Goal: Information Seeking & Learning: Understand process/instructions

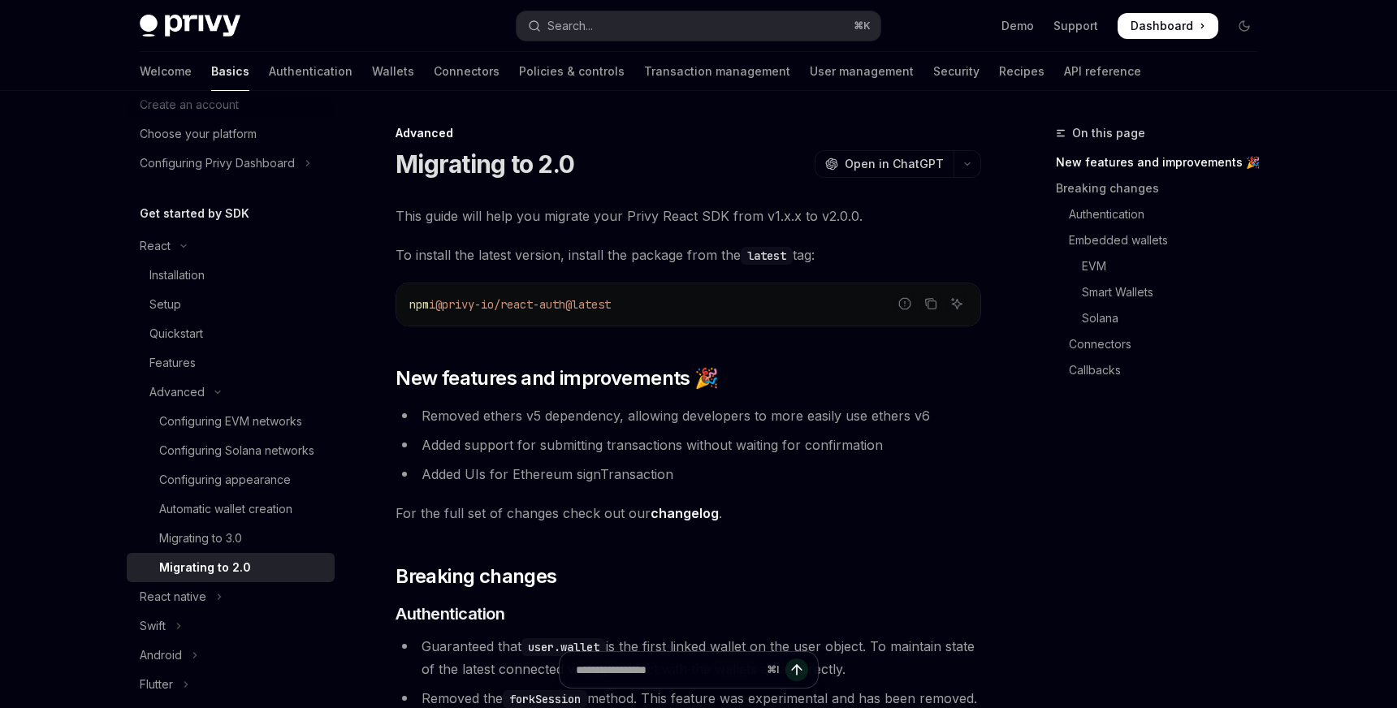
scroll to position [97, 0]
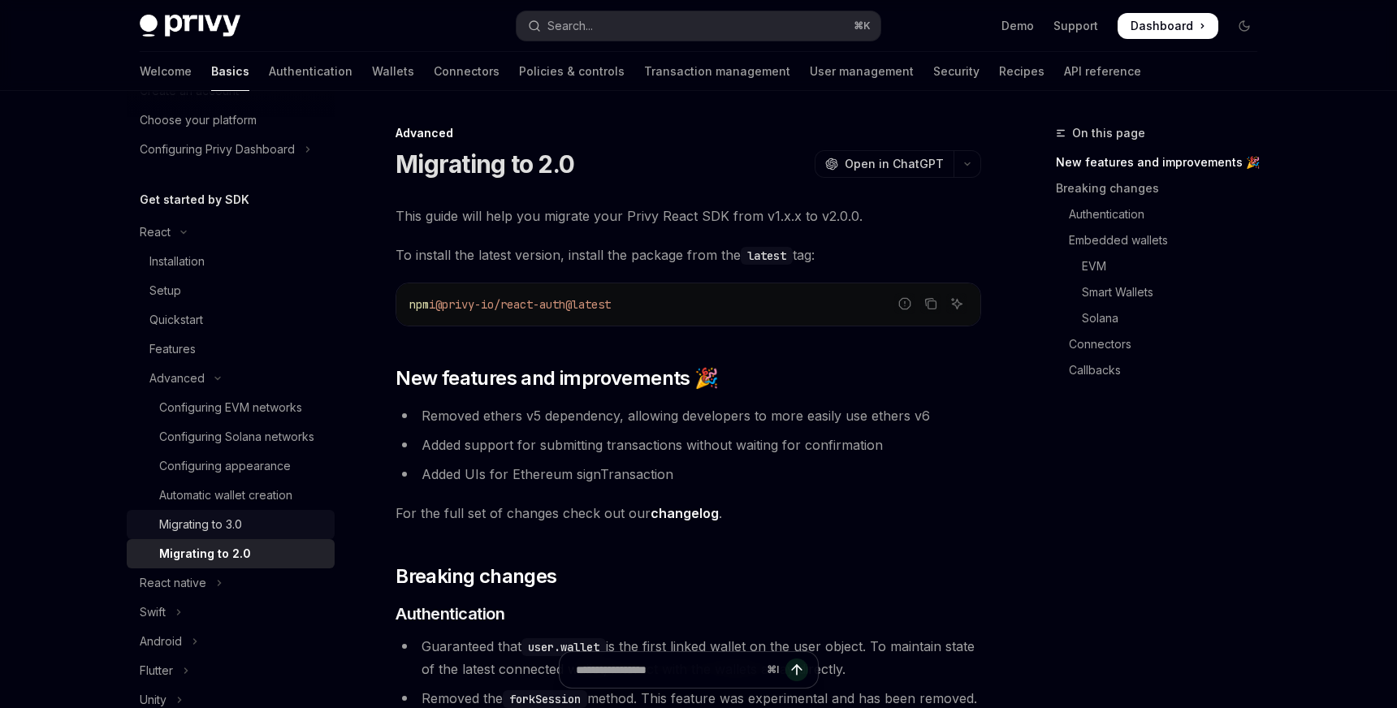
click at [257, 534] on div "Migrating to 3.0" at bounding box center [242, 524] width 166 height 19
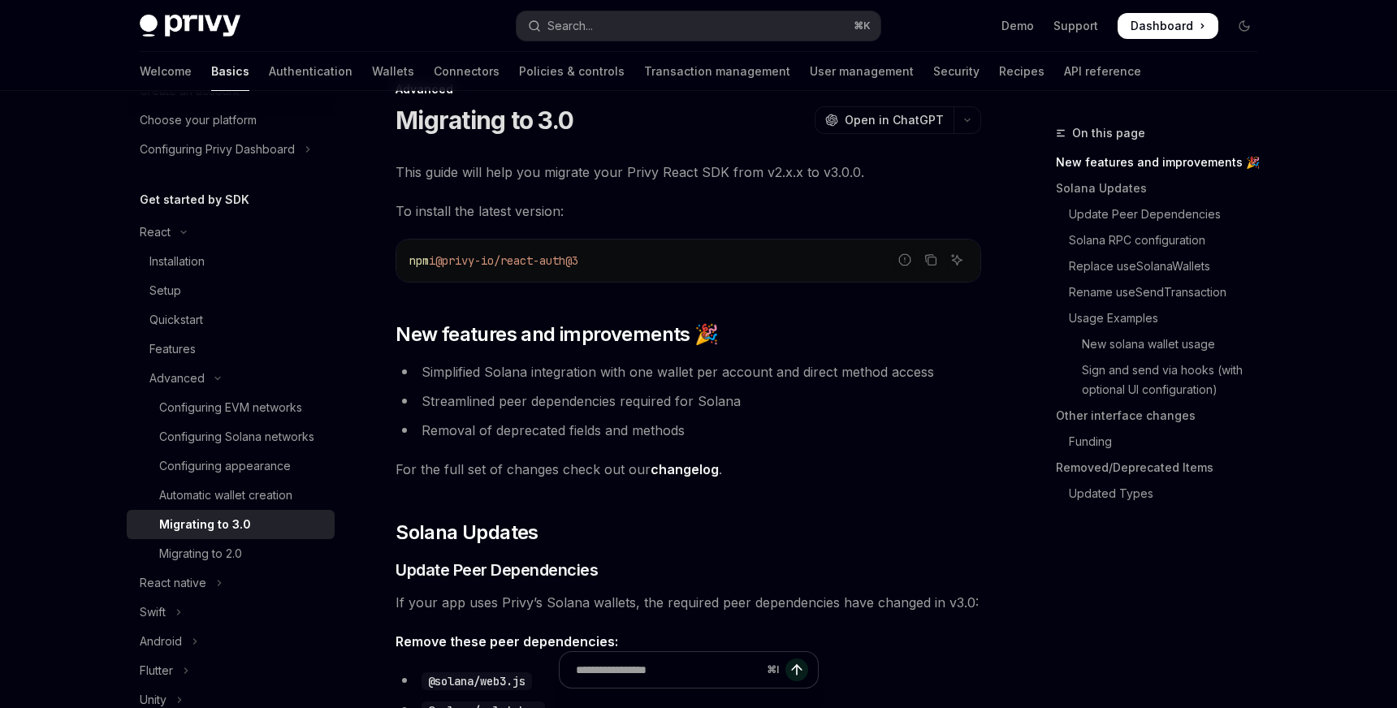
scroll to position [456, 0]
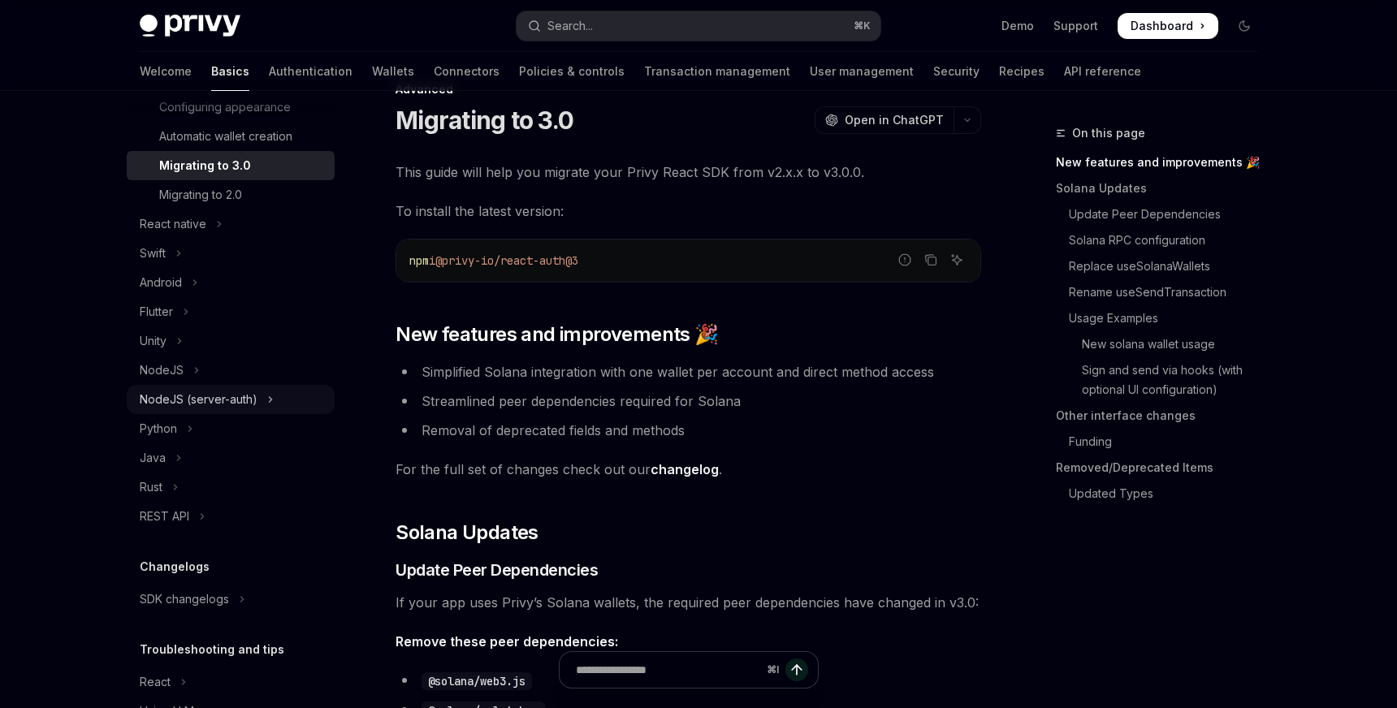
click at [254, 408] on div "NodeJS (server-auth)" at bounding box center [199, 399] width 118 height 19
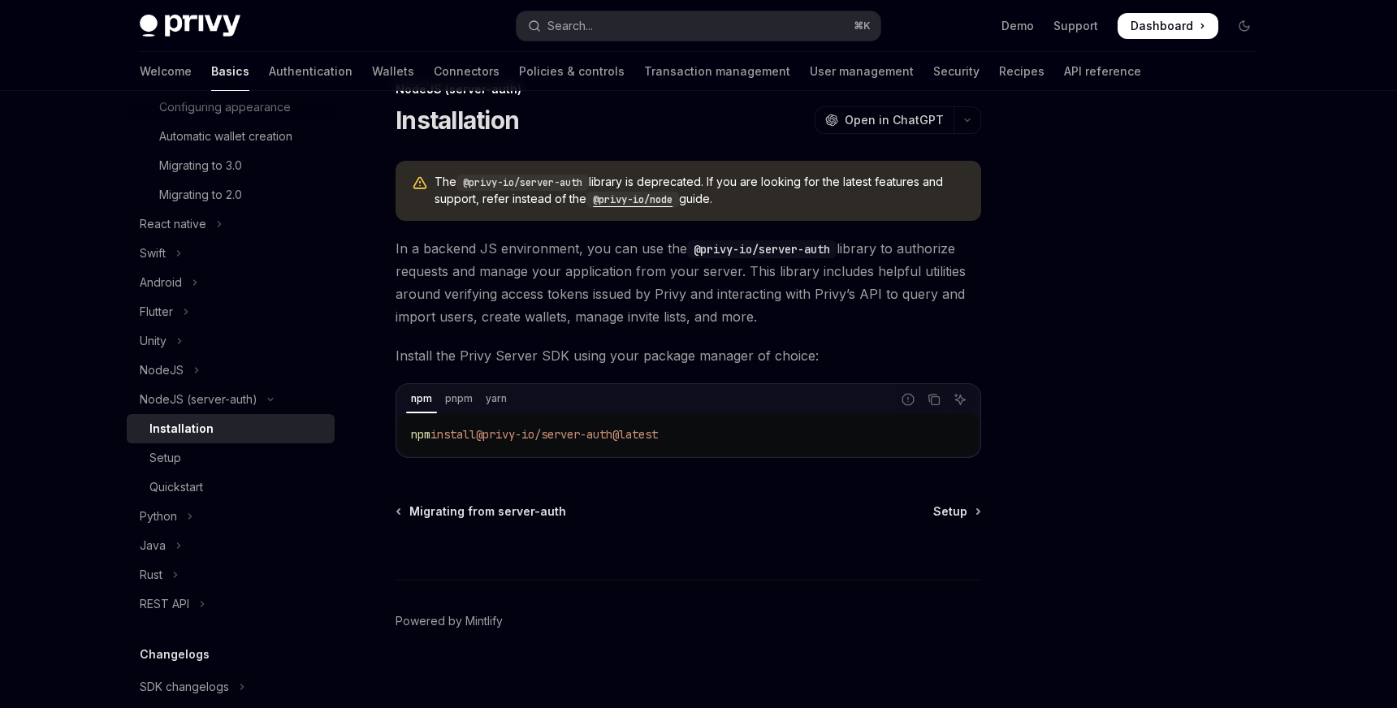
click at [525, 292] on span "In a backend JS environment, you can use the @privy-io/server-auth library to a…" at bounding box center [687, 282] width 585 height 91
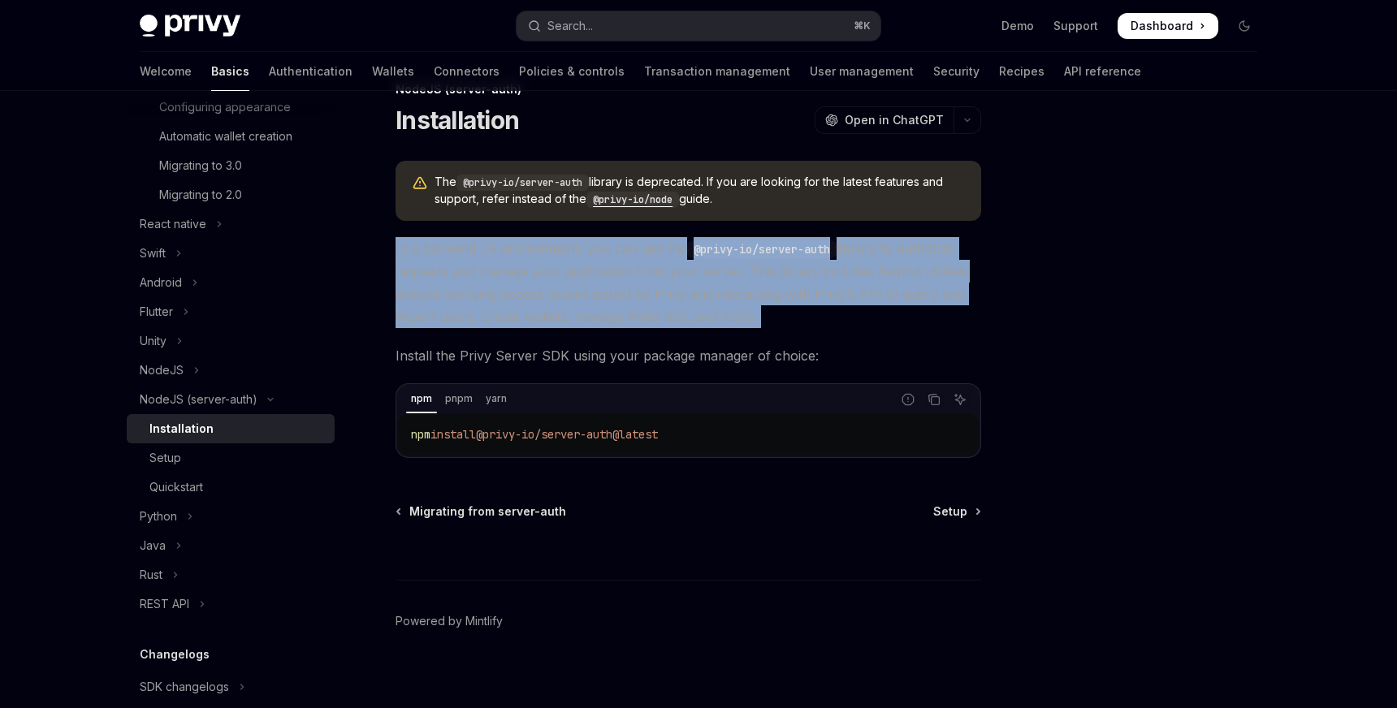
click at [525, 292] on span "In a backend JS environment, you can use the @privy-io/server-auth library to a…" at bounding box center [687, 282] width 585 height 91
click at [563, 292] on span "In a backend JS environment, you can use the @privy-io/server-auth library to a…" at bounding box center [687, 282] width 585 height 91
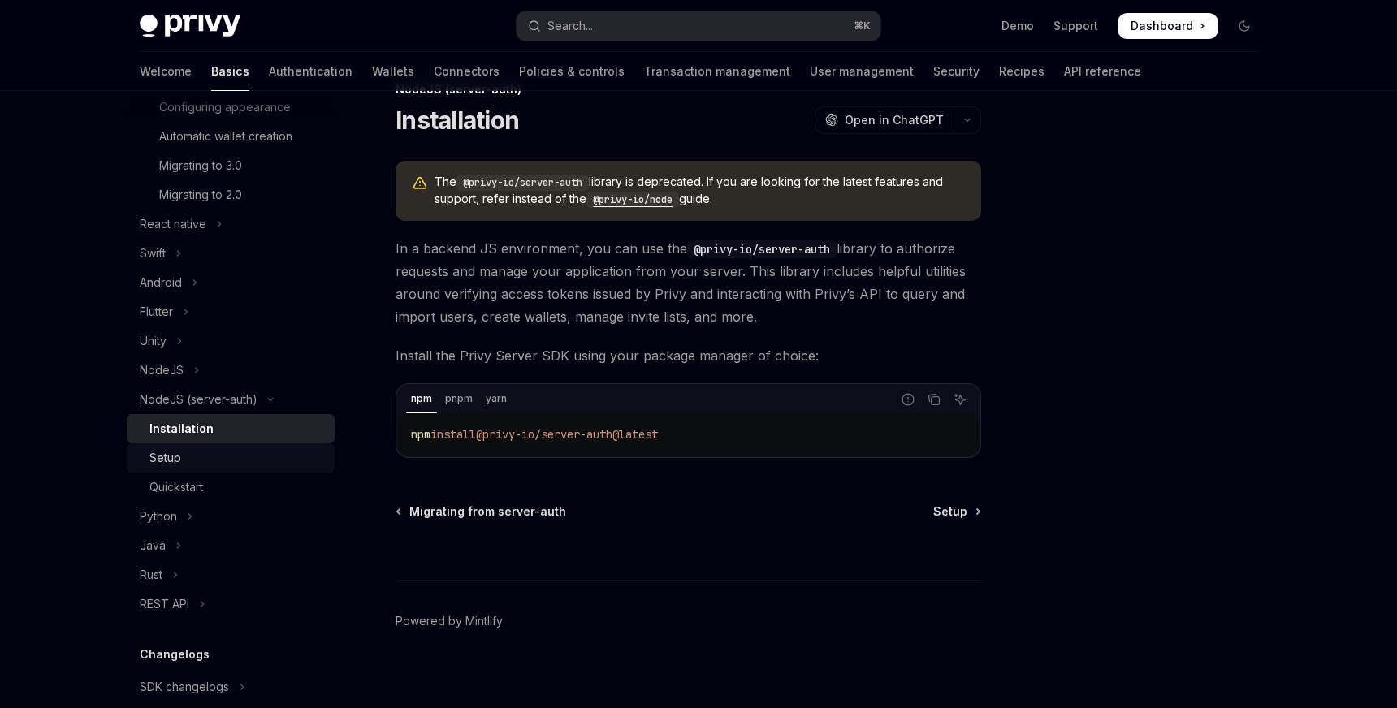
click at [300, 460] on div "Setup" at bounding box center [236, 457] width 175 height 19
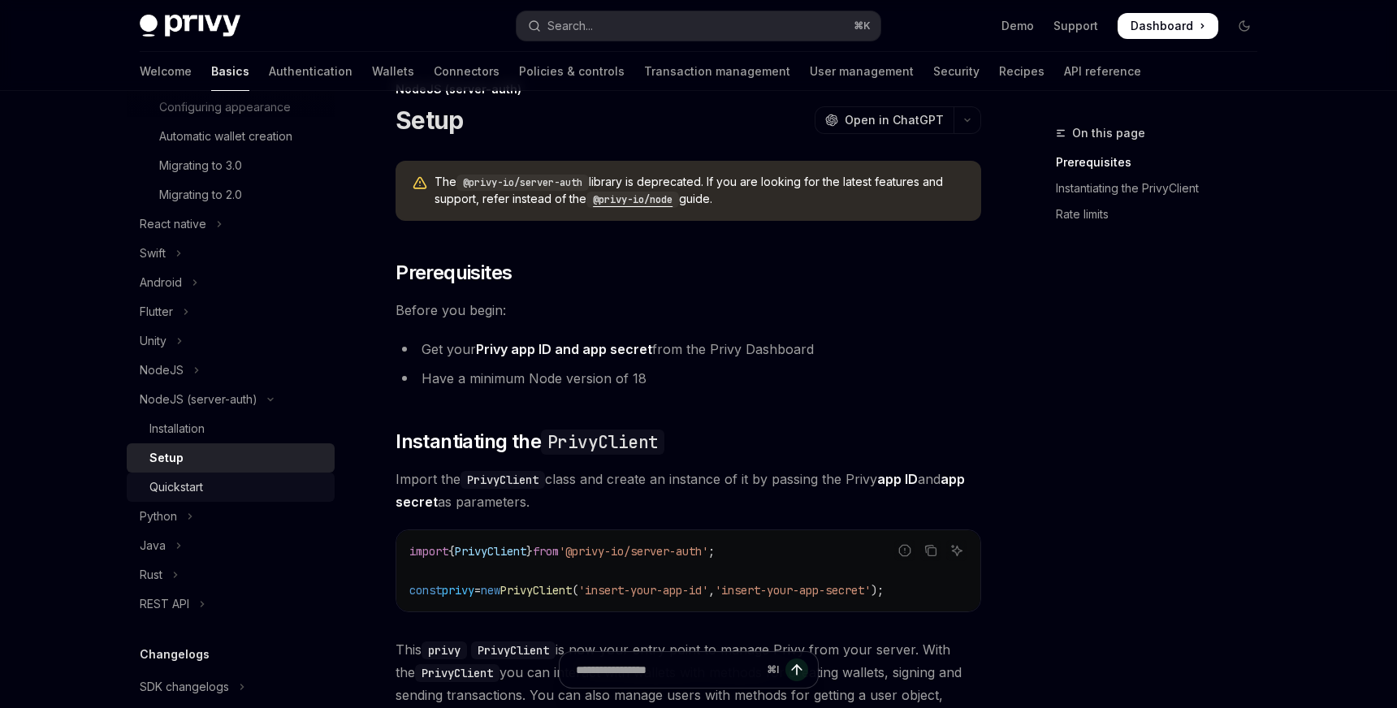
click at [297, 483] on div "Quickstart" at bounding box center [236, 486] width 175 height 19
type textarea "*"
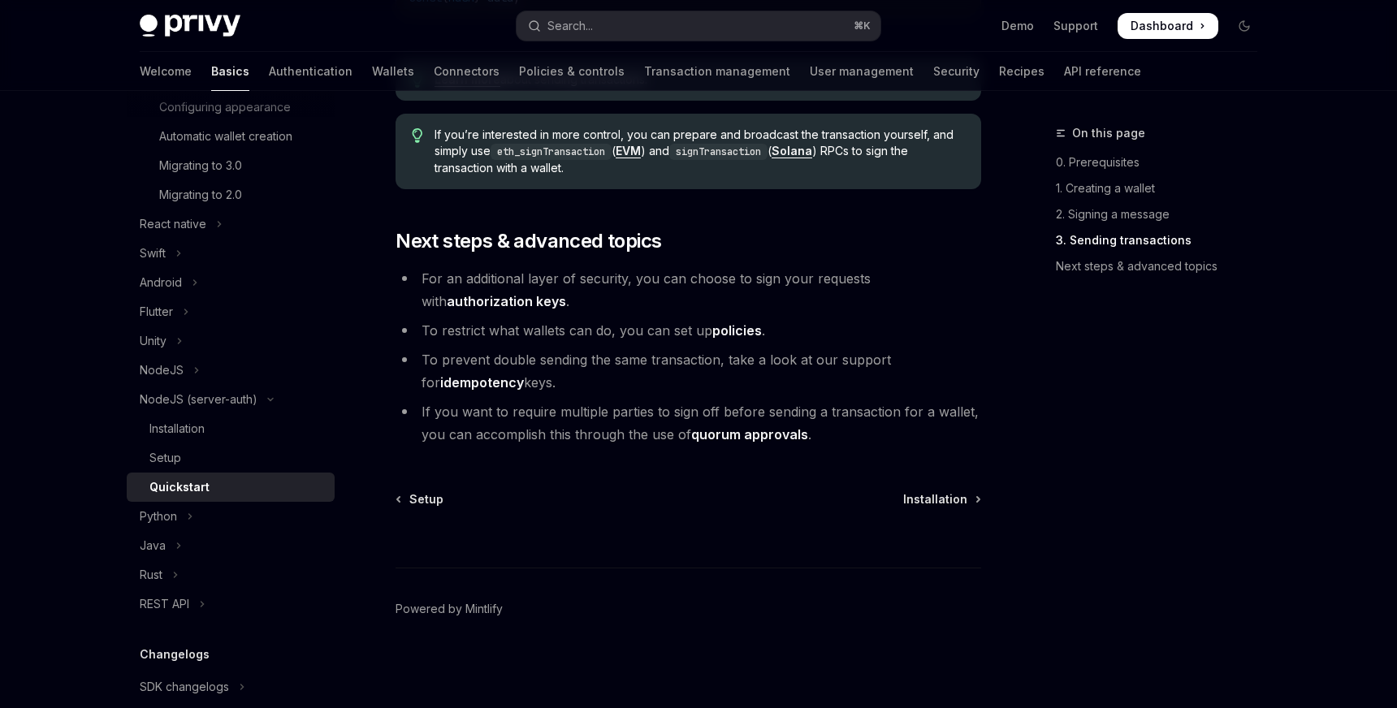
scroll to position [74, 0]
